Goal: Task Accomplishment & Management: Use online tool/utility

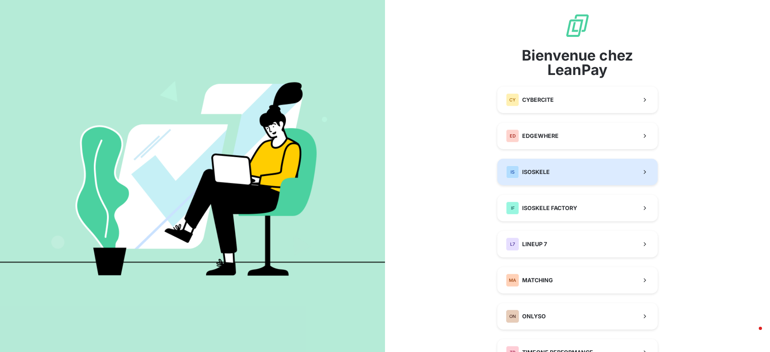
click at [543, 180] on button "IS ISOSKELE" at bounding box center [578, 172] width 160 height 26
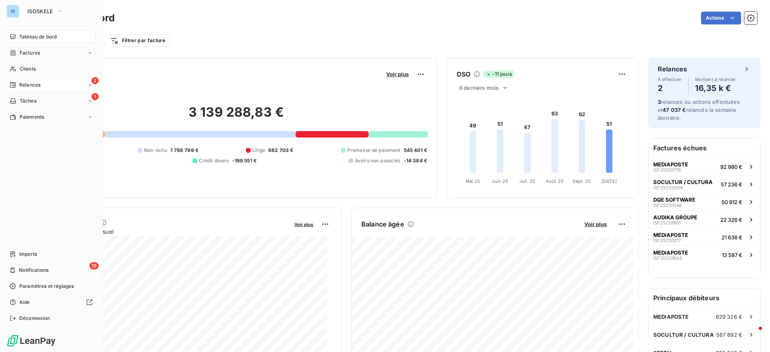
click at [33, 85] on span "Relances" at bounding box center [29, 84] width 21 height 7
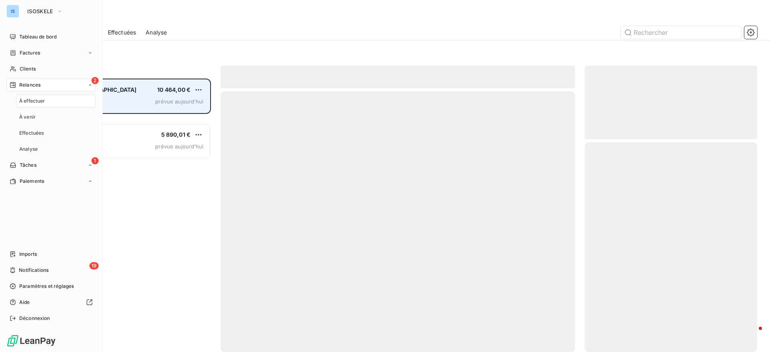
scroll to position [264, 163]
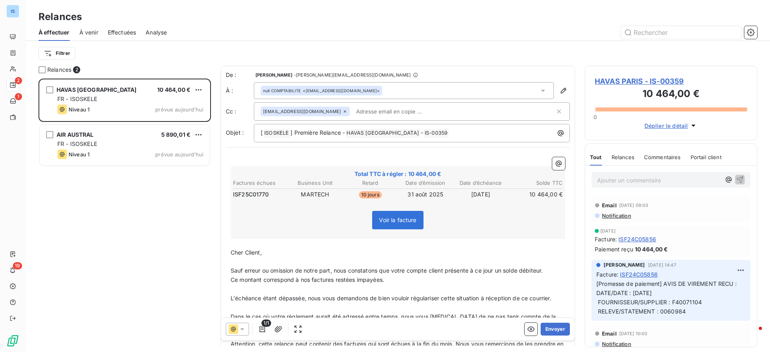
click at [482, 217] on div "Voir la facture" at bounding box center [398, 222] width 332 height 35
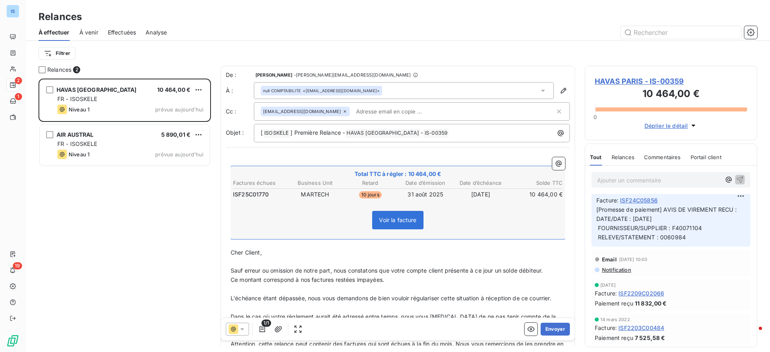
scroll to position [82, 0]
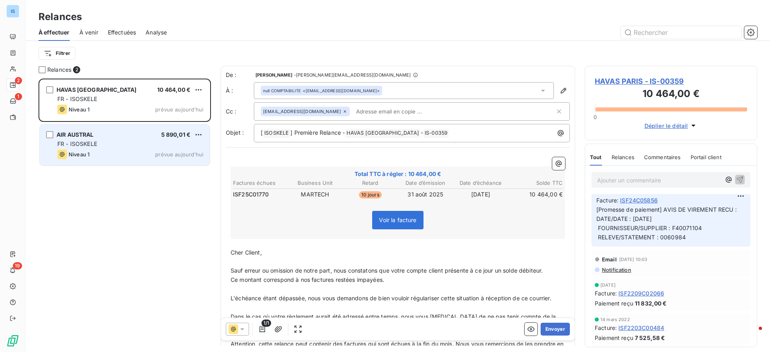
click at [169, 148] on div "AIR AUSTRAL 5 890,01 € FR - ISOSKELE Niveau 1 prévue [DATE]" at bounding box center [125, 145] width 170 height 41
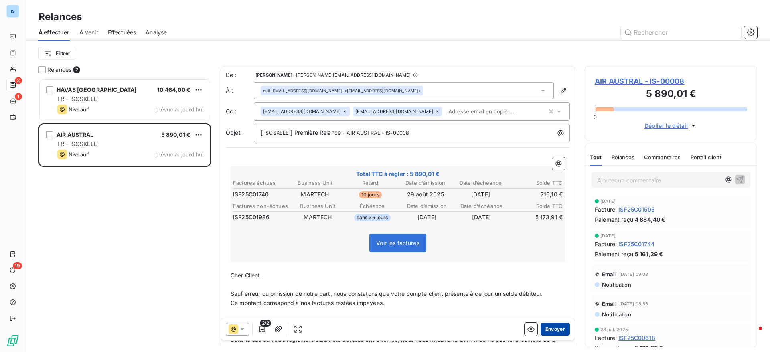
click at [546, 331] on button "Envoyer" at bounding box center [555, 329] width 29 height 13
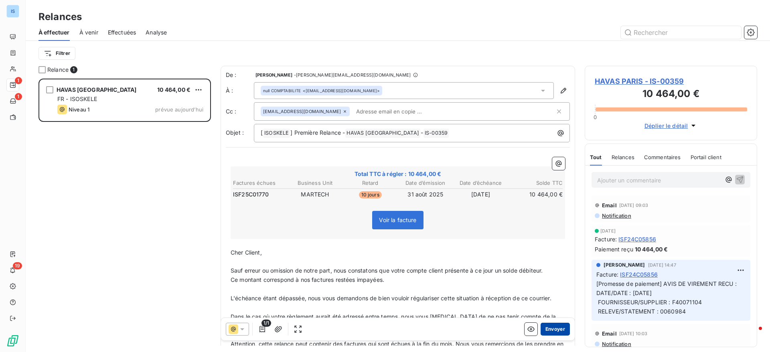
click at [548, 328] on button "Envoyer" at bounding box center [555, 329] width 29 height 13
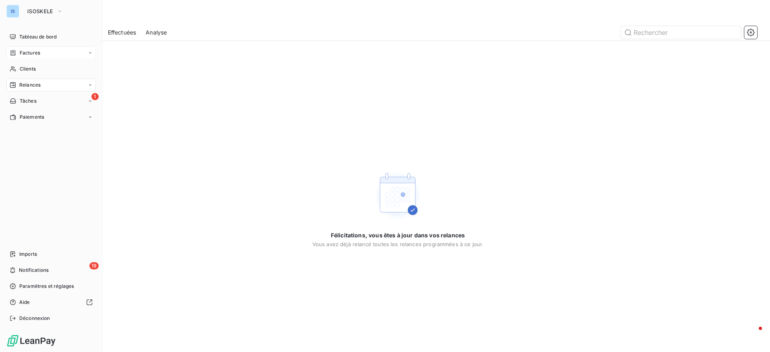
click at [39, 53] on span "Factures" at bounding box center [30, 52] width 20 height 7
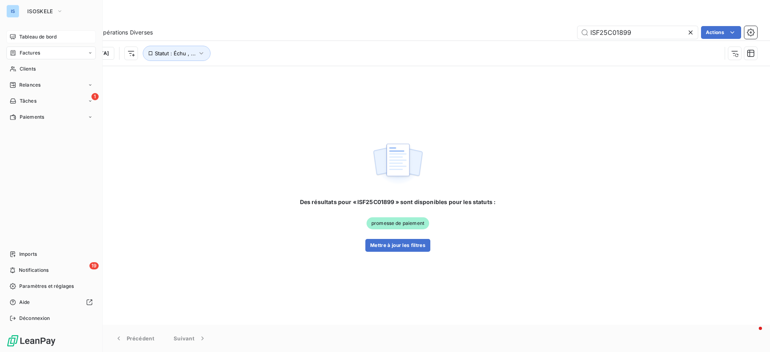
click at [29, 34] on span "Tableau de bord" at bounding box center [37, 36] width 37 height 7
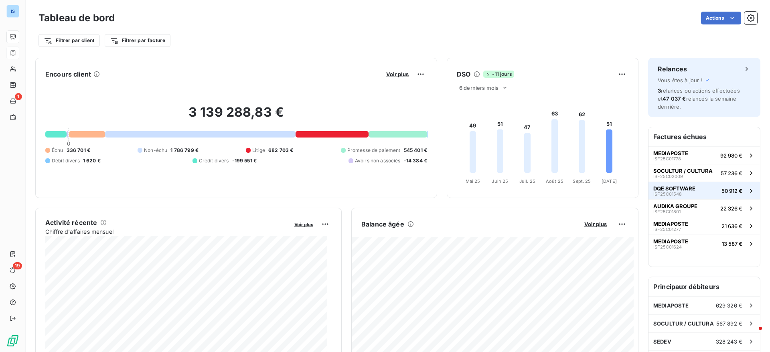
click at [674, 191] on span "DQE SOFTWARE" at bounding box center [675, 188] width 42 height 6
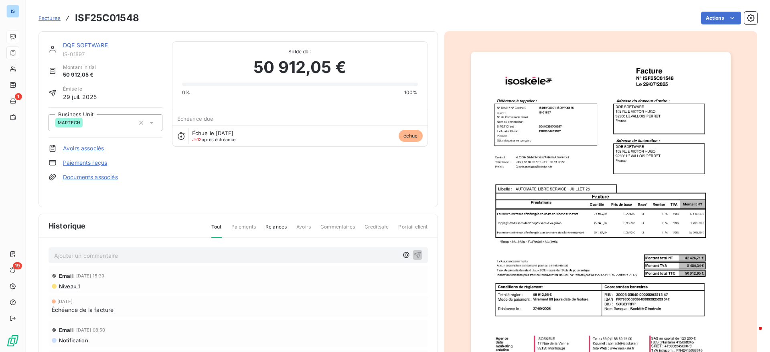
click at [674, 191] on div at bounding box center [601, 215] width 313 height 369
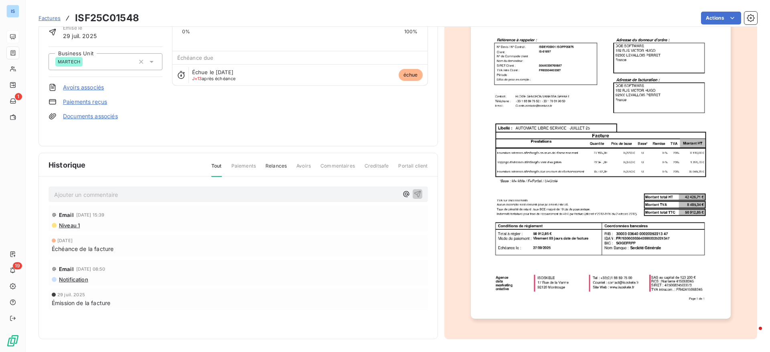
click at [49, 19] on span "Factures" at bounding box center [50, 18] width 22 height 6
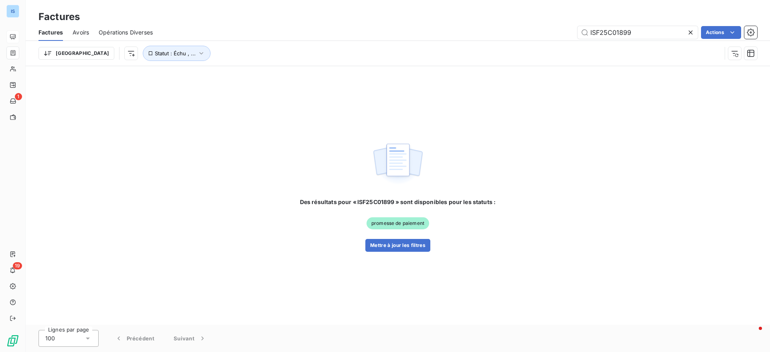
click at [679, 73] on div "Des résultats pour « ISF25C01899 » sont disponibles pour les statuts : promesse…" at bounding box center [398, 195] width 745 height 259
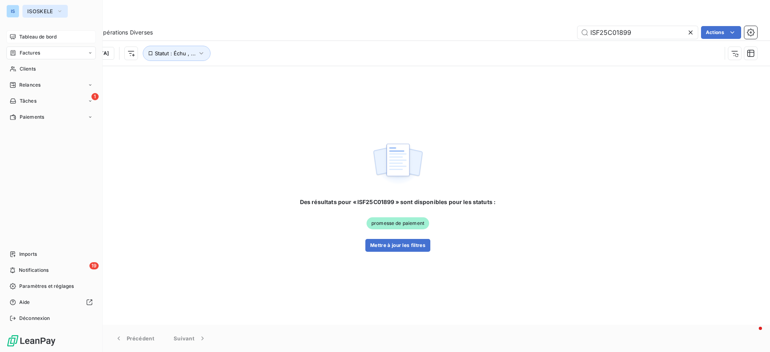
click at [26, 15] on button "ISOSKELE" at bounding box center [44, 11] width 45 height 13
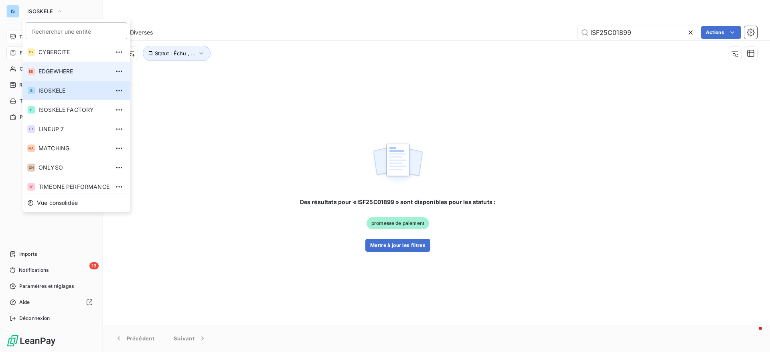
click at [45, 65] on li "ED EDGEWHERE" at bounding box center [76, 71] width 108 height 19
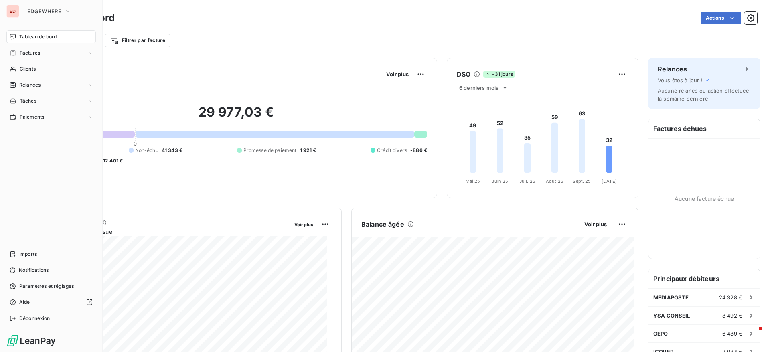
click at [18, 8] on div "ED" at bounding box center [12, 11] width 13 height 13
click at [37, 14] on span "EDGEWHERE" at bounding box center [44, 11] width 34 height 6
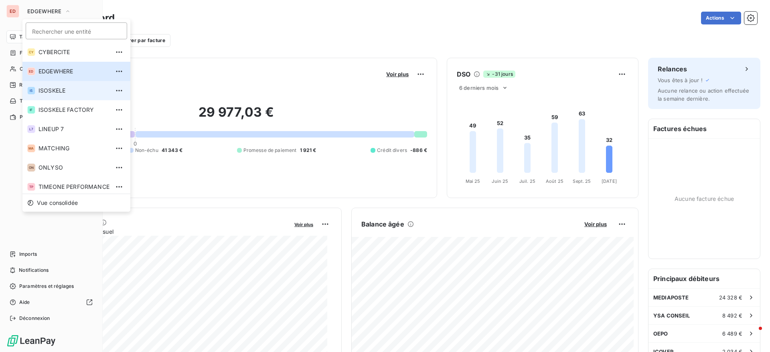
click at [51, 90] on span "ISOSKELE" at bounding box center [74, 91] width 71 height 8
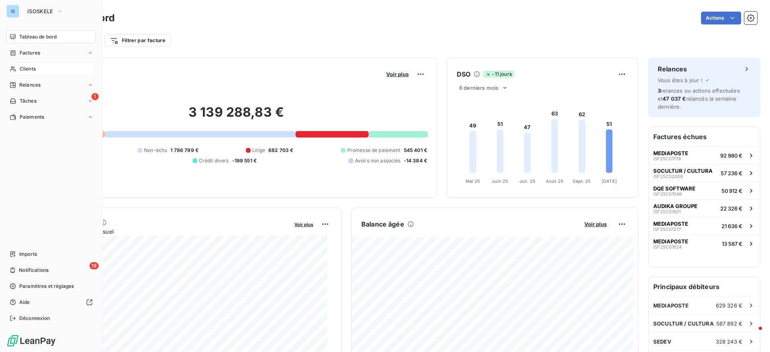
click at [28, 68] on span "Clients" at bounding box center [28, 68] width 16 height 7
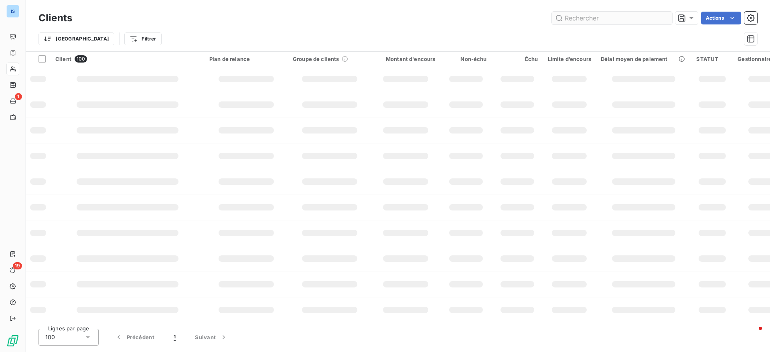
click at [605, 21] on input "text" at bounding box center [612, 18] width 120 height 13
type input "redoute"
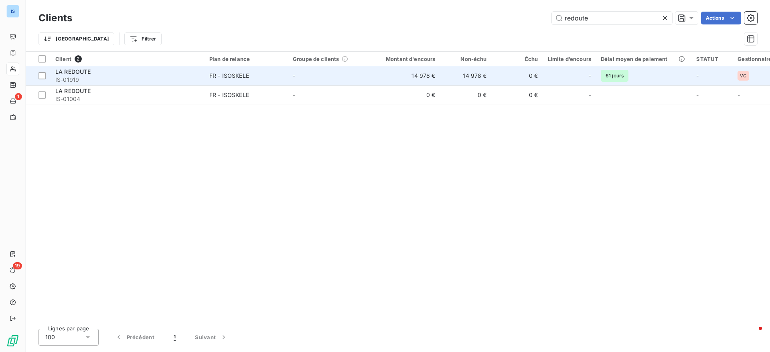
click at [101, 78] on span "IS-01919" at bounding box center [127, 80] width 144 height 8
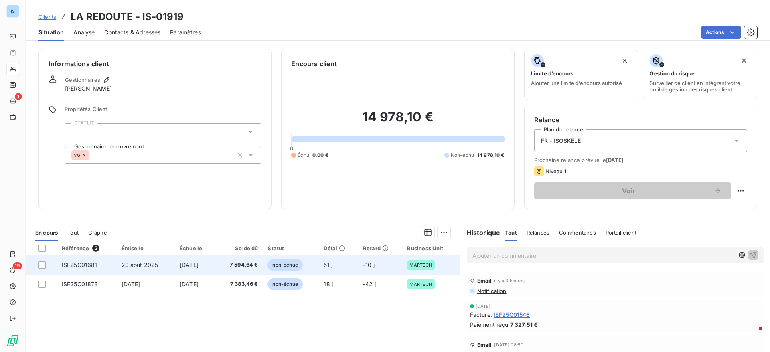
click at [104, 268] on td "ISF25C01681" at bounding box center [87, 265] width 60 height 19
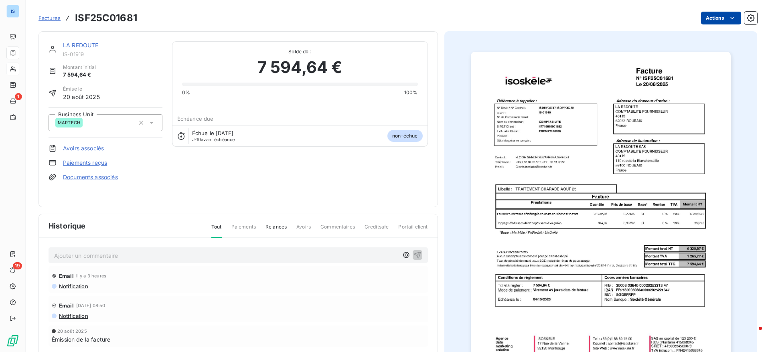
click at [715, 15] on html "IS 1 19 Factures ISF25C01681 Actions LA REDOUTE IS-01919 Montant initial 7 594,…" at bounding box center [385, 176] width 770 height 352
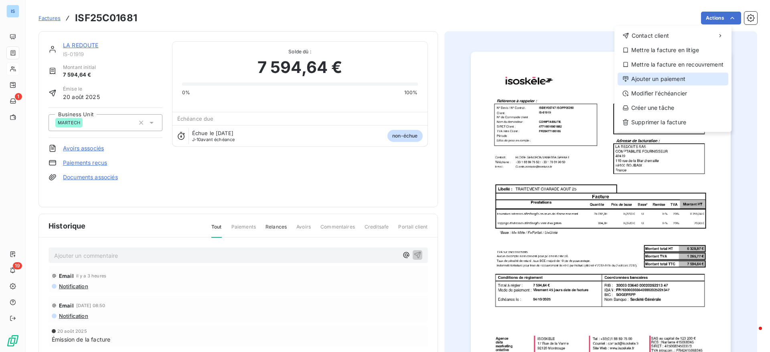
click at [659, 77] on div "Ajouter un paiement" at bounding box center [673, 79] width 111 height 13
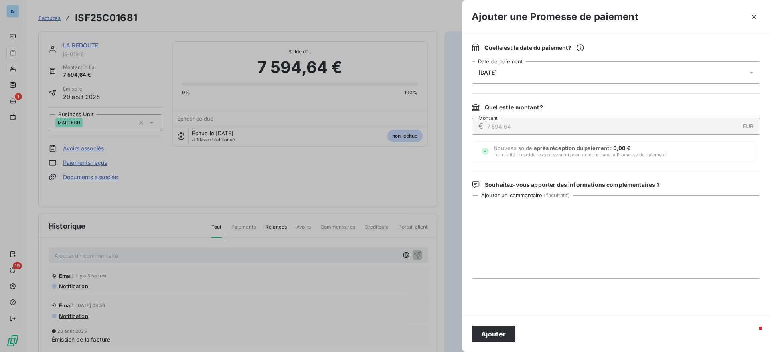
click at [573, 79] on div "[DATE]" at bounding box center [616, 72] width 289 height 22
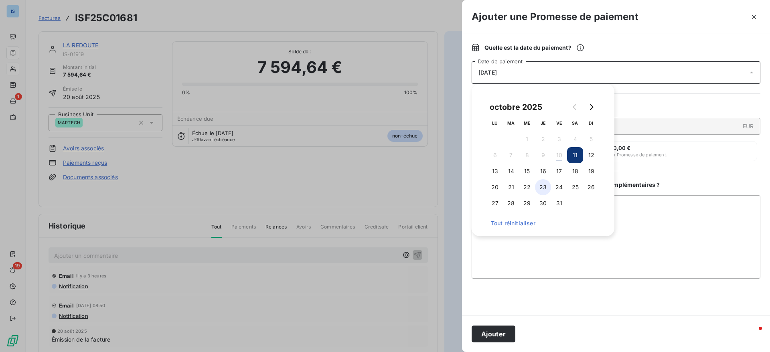
click at [540, 190] on button "23" at bounding box center [543, 187] width 16 height 16
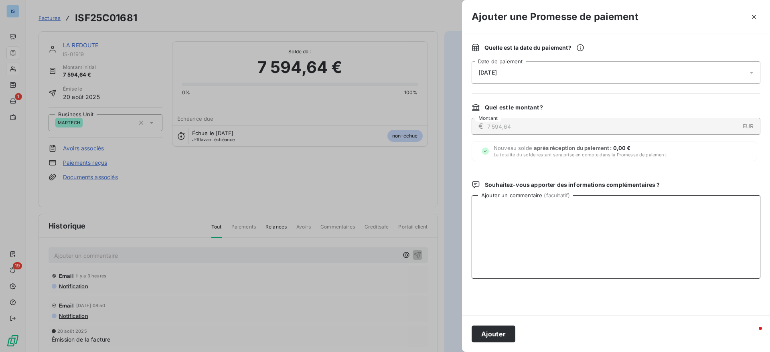
click at [510, 255] on textarea "Ajouter un commentaire ( facultatif )" at bounding box center [616, 236] width 289 height 83
type textarea "avis de paiement recu"
click at [491, 324] on div "Ajouter" at bounding box center [616, 334] width 308 height 37
click at [489, 335] on button "Ajouter" at bounding box center [494, 334] width 44 height 17
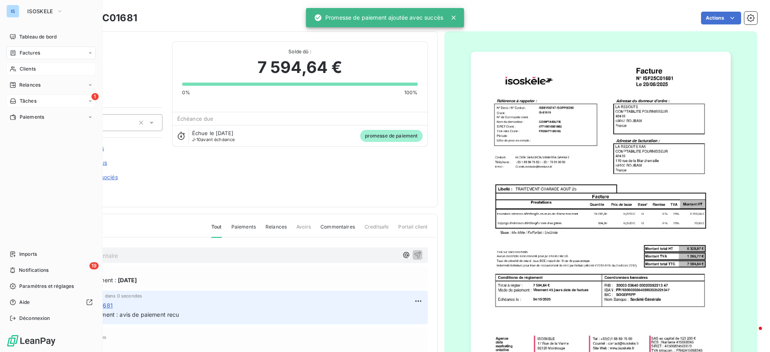
click at [39, 101] on div "1 Tâches" at bounding box center [50, 101] width 89 height 13
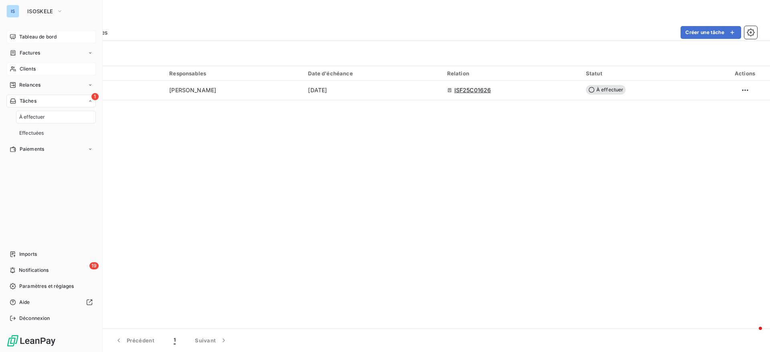
click at [26, 39] on span "Tableau de bord" at bounding box center [37, 36] width 37 height 7
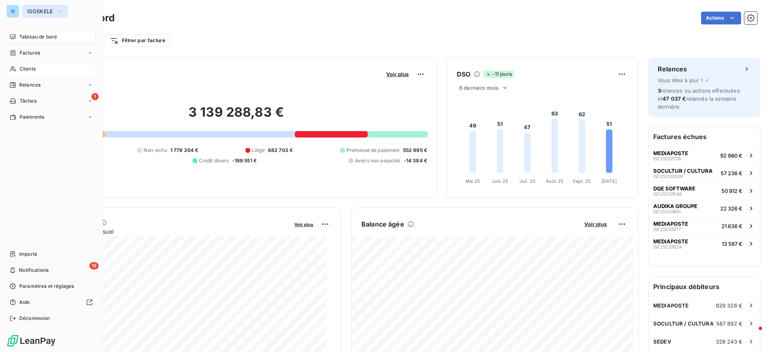
click at [32, 5] on button "ISOSKELE" at bounding box center [44, 11] width 45 height 13
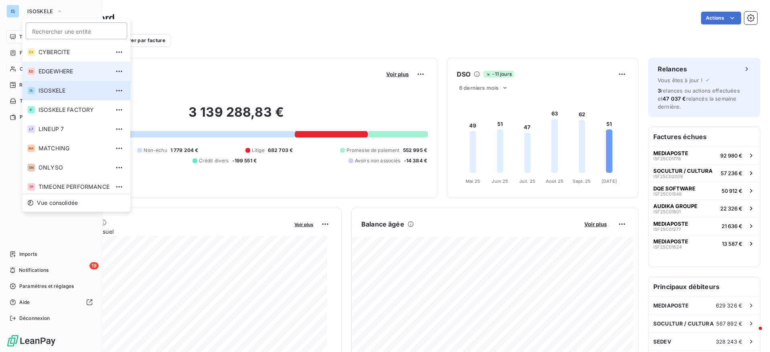
click at [49, 68] on span "EDGEWHERE" at bounding box center [74, 71] width 71 height 8
